Goal: Task Accomplishment & Management: Complete application form

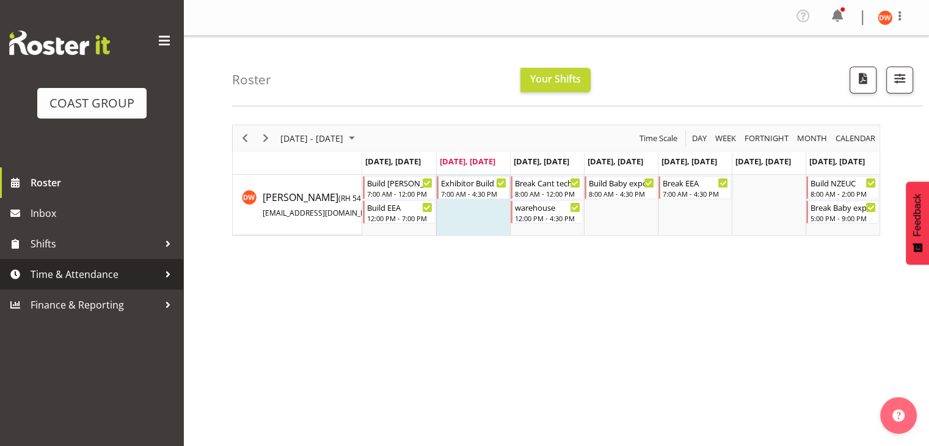
click at [76, 286] on link "Time & Attendance" at bounding box center [91, 274] width 183 height 31
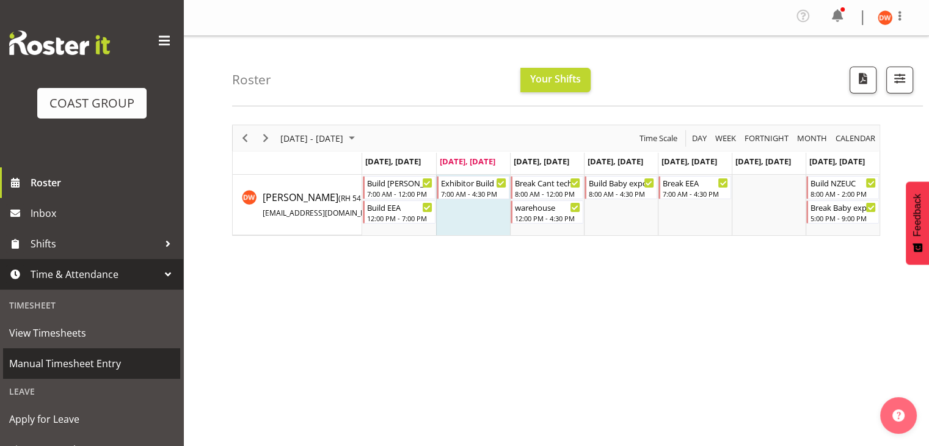
click at [89, 356] on span "Manual Timesheet Entry" at bounding box center [91, 363] width 165 height 18
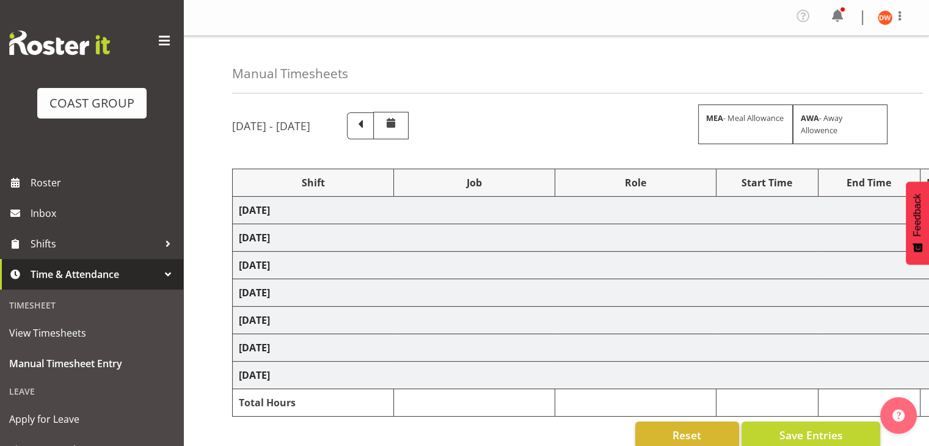
select select "81497"
select select "69"
select select "81502"
select select "69"
select select "81504"
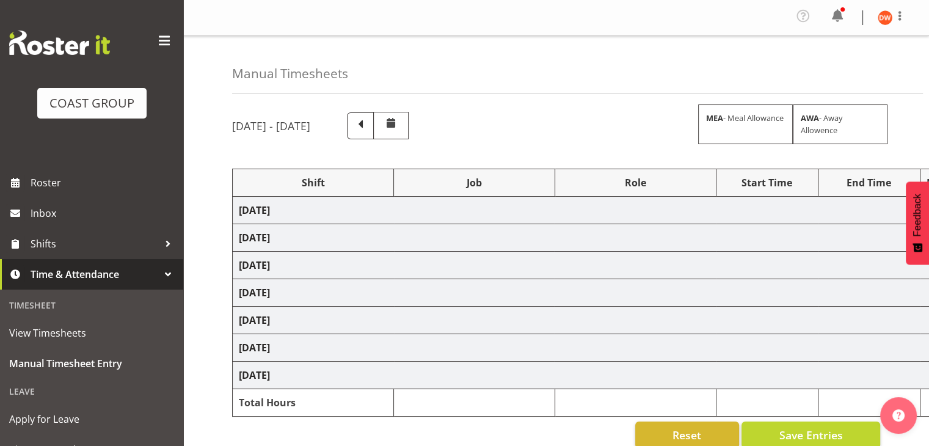
select select "69"
select select "81506"
select select "9062"
select select "81508"
select select "9840"
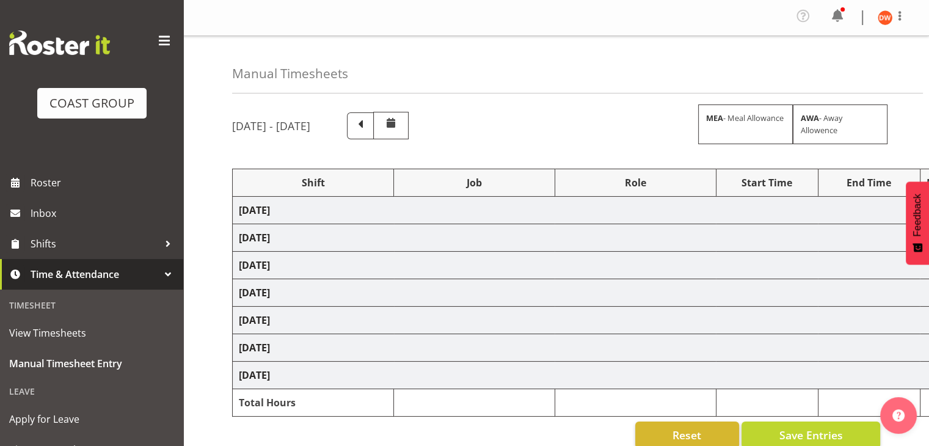
select select "81510"
select select "9202"
select select "81511"
select select "9202"
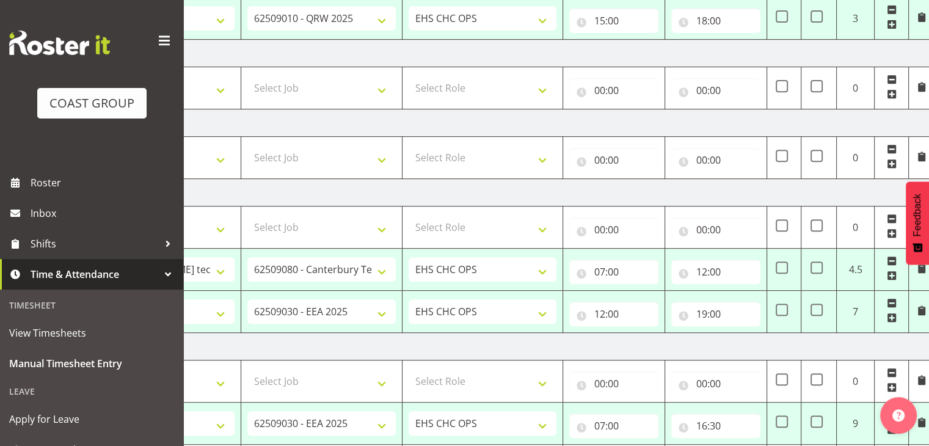
scroll to position [608, 0]
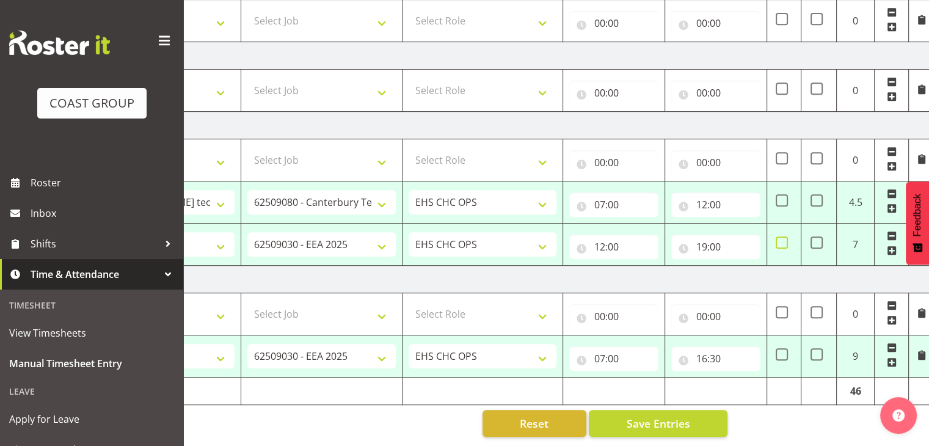
click at [777, 236] on span at bounding box center [782, 242] width 12 height 12
click at [777, 239] on input "checkbox" at bounding box center [780, 243] width 8 height 8
checkbox input "true"
click at [668, 415] on span "Save Entries" at bounding box center [658, 423] width 64 height 16
select select "81497"
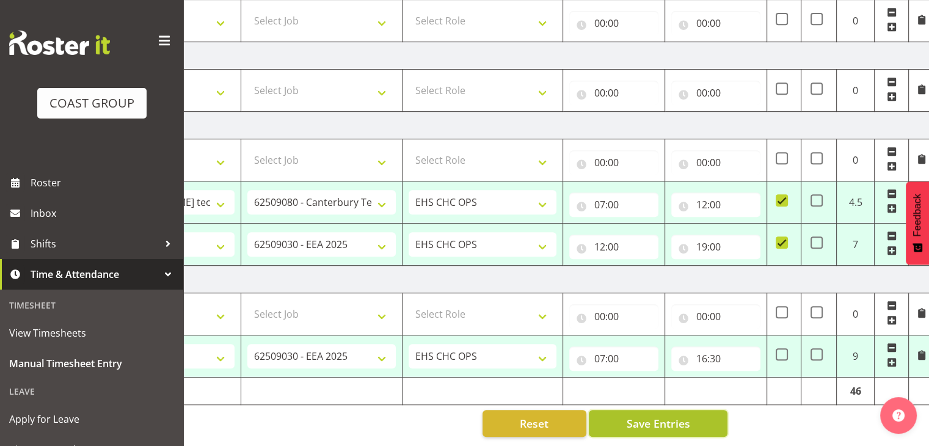
select select "69"
type input "08:00"
type input "16:30"
select select "81502"
select select "69"
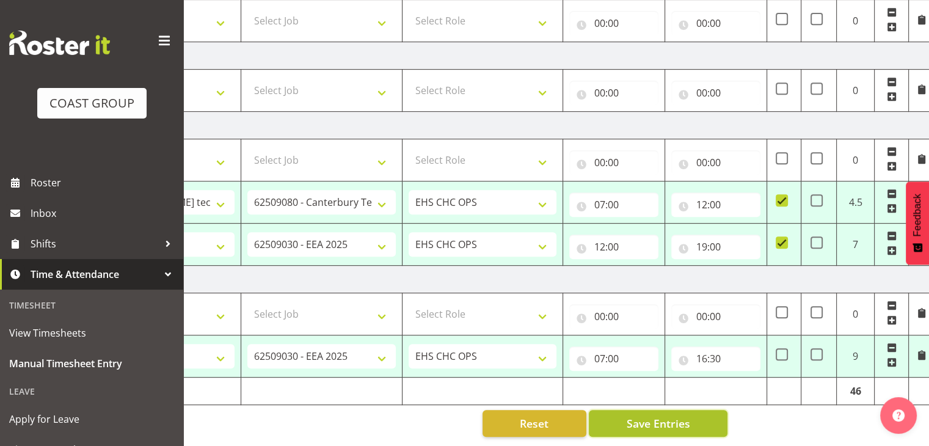
type input "08:00"
type input "16:30"
select select "81504"
select select "69"
type input "08:00"
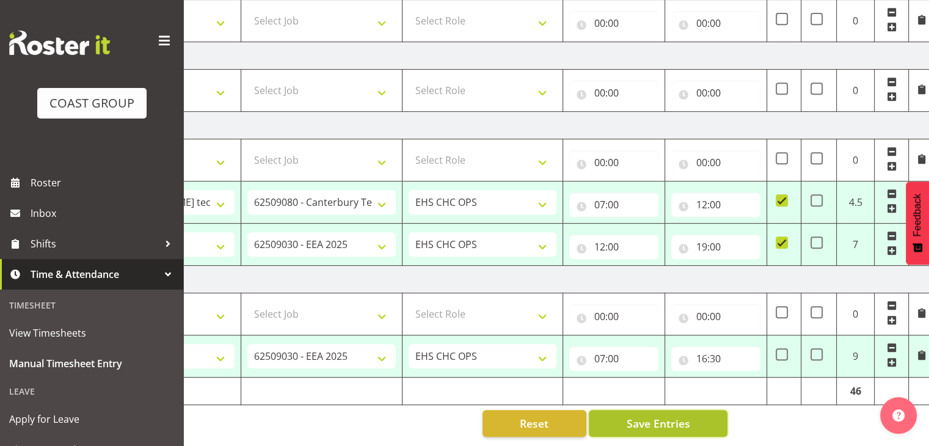
type input "15:00"
select select "81506"
select select "9062"
type input "15:00"
type input "18:00"
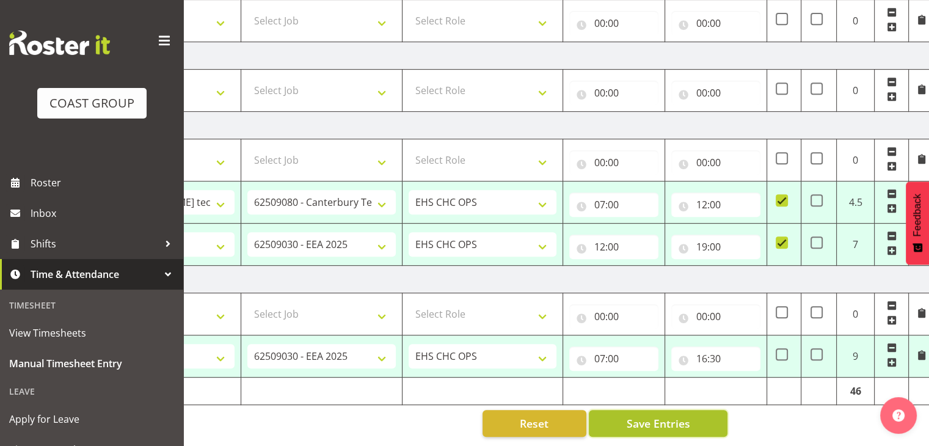
select select "81508"
select select "9840"
type input "07:00"
type input "12:00"
select select "81510"
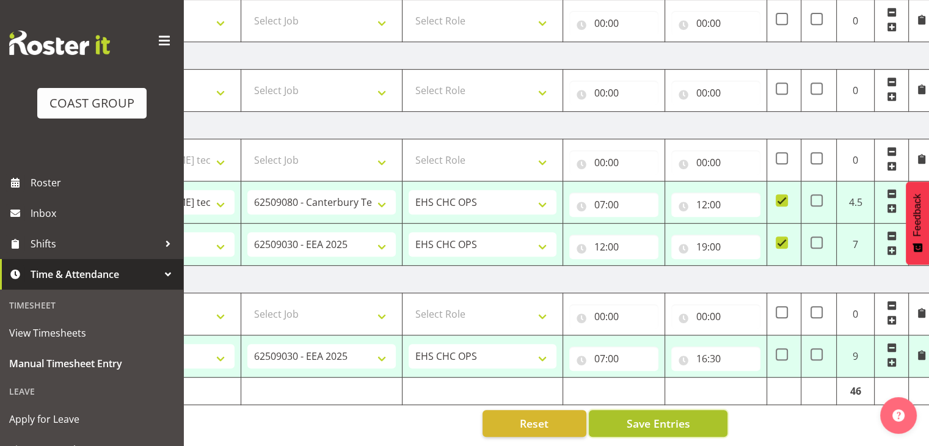
select select "9202"
type input "12:00"
type input "19:00"
checkbox input "true"
select select "81511"
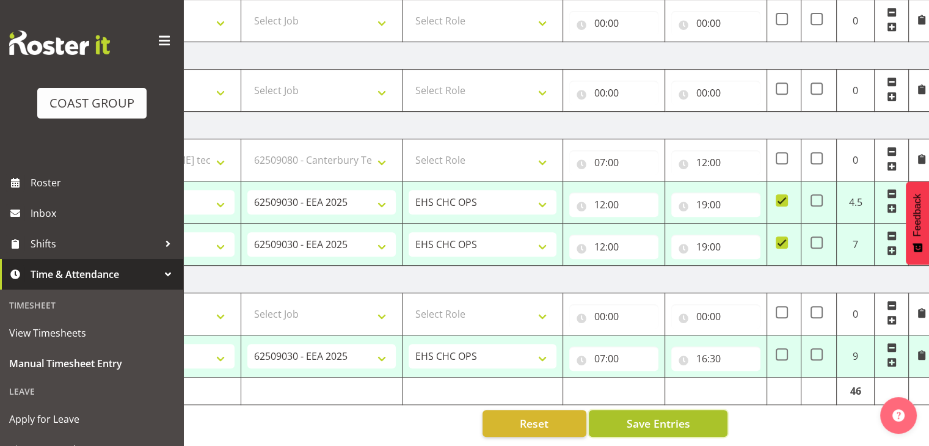
select select "9202"
type input "07:00"
type input "16:30"
select select "81502"
select select "69"
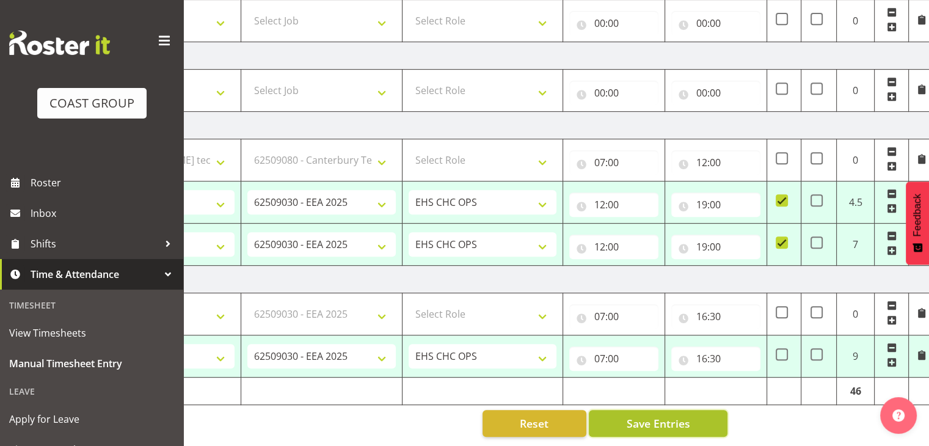
select select "81504"
select select "69"
select select "81506"
select select "9062"
select select "81508"
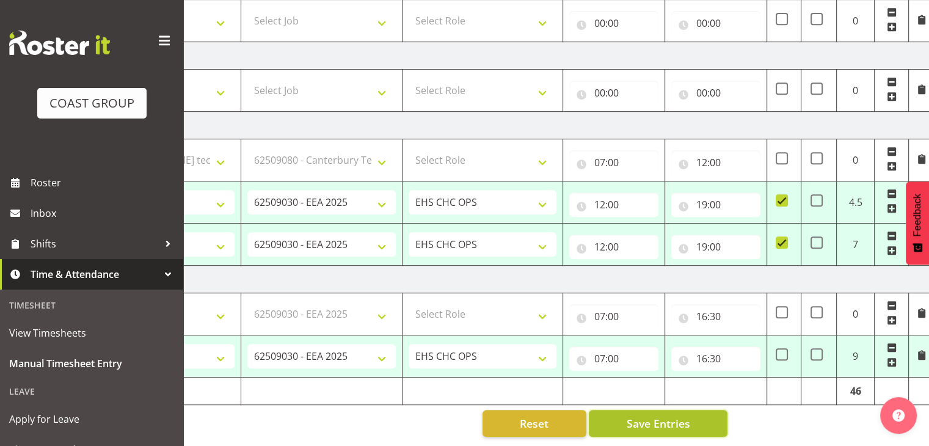
select select "9840"
select select "81510"
select select "9202"
select select "81511"
select select "9202"
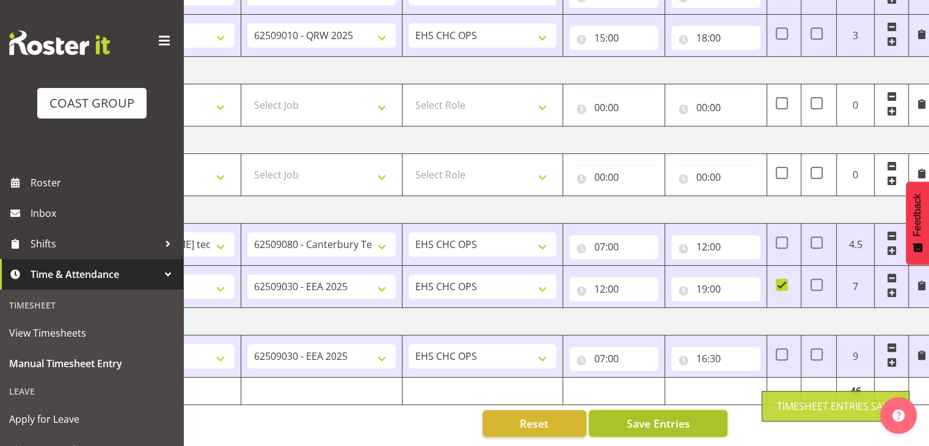
scroll to position [398, 0]
click at [681, 415] on span "Save Entries" at bounding box center [658, 423] width 64 height 16
